Goal: Task Accomplishment & Management: Manage account settings

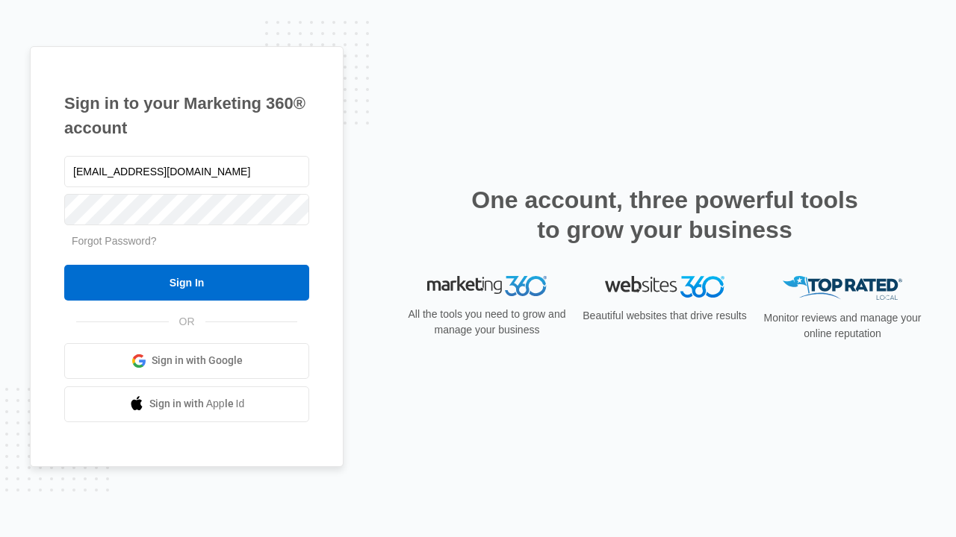
type input "[EMAIL_ADDRESS][DOMAIN_NAME]"
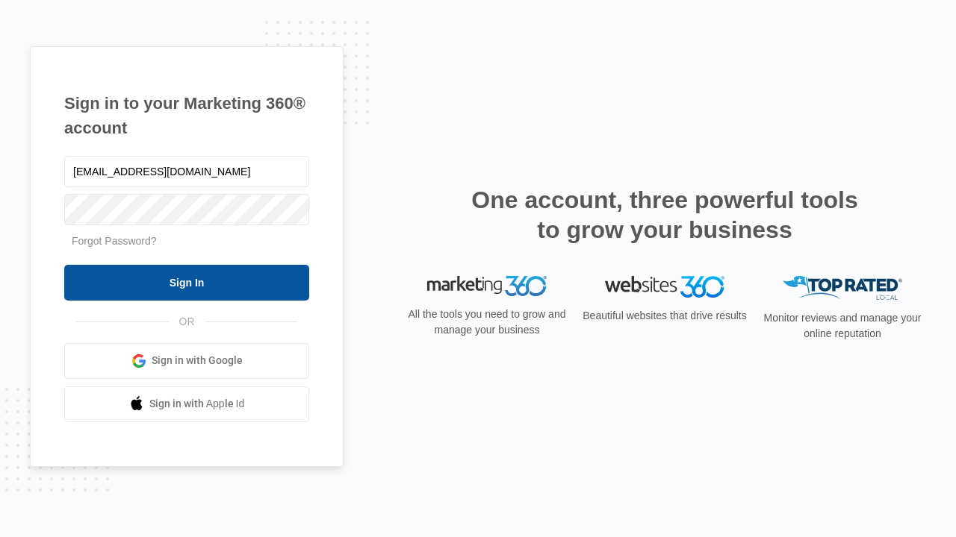
click at [187, 282] on input "Sign In" at bounding box center [186, 283] width 245 height 36
